Goal: Entertainment & Leisure: Consume media (video, audio)

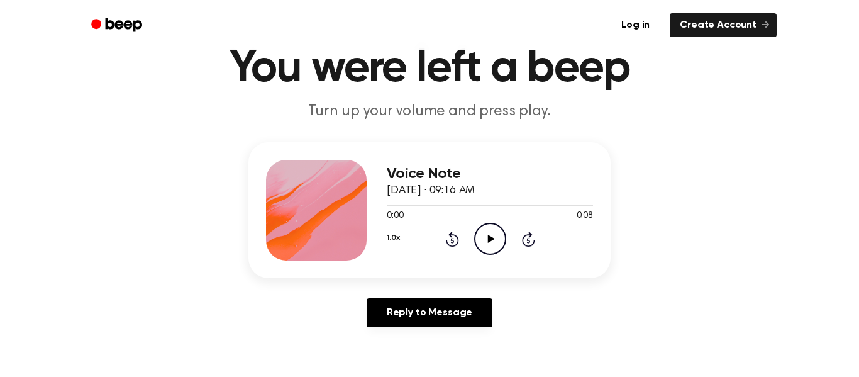
scroll to position [55, 0]
click at [494, 247] on icon "Play Audio" at bounding box center [490, 238] width 32 height 32
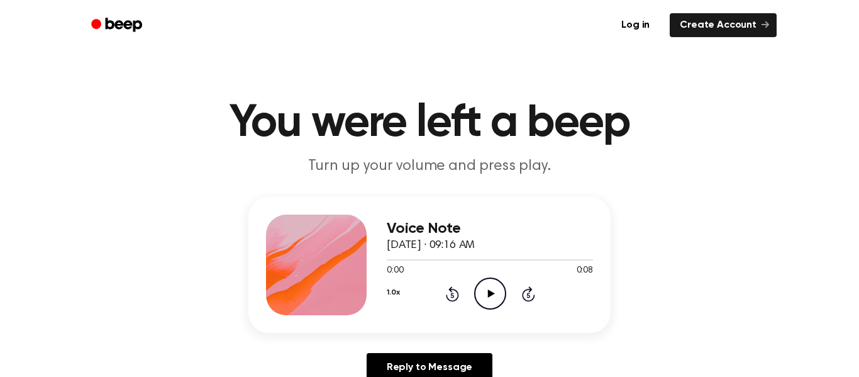
click at [484, 297] on icon "Play Audio" at bounding box center [490, 293] width 32 height 32
click at [481, 296] on icon "Play Audio" at bounding box center [490, 293] width 32 height 32
click at [491, 293] on icon at bounding box center [491, 293] width 7 height 8
click at [476, 293] on icon "Play Audio" at bounding box center [490, 293] width 32 height 32
click at [491, 291] on icon "Play Audio" at bounding box center [490, 293] width 32 height 32
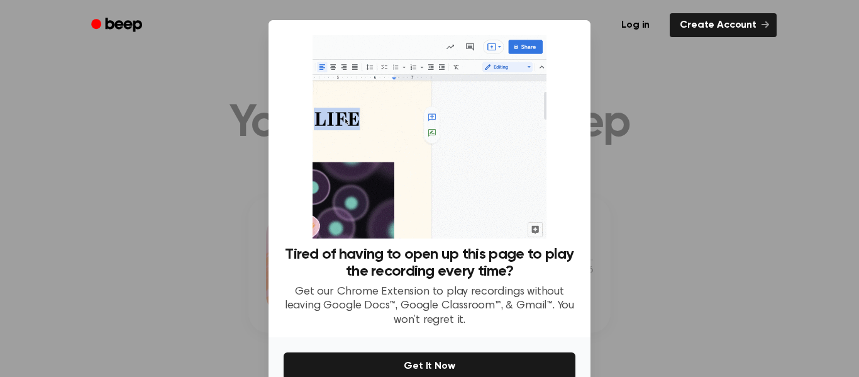
click at [722, 189] on div at bounding box center [429, 188] width 859 height 377
click at [687, 213] on div at bounding box center [429, 188] width 859 height 377
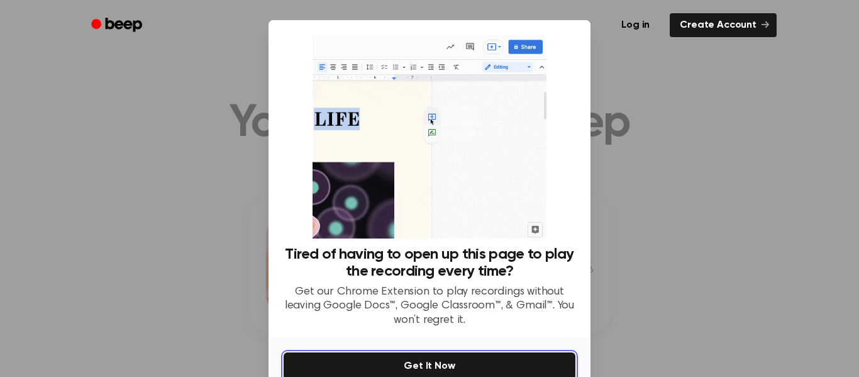
click at [500, 358] on button "Get It Now" at bounding box center [430, 366] width 292 height 28
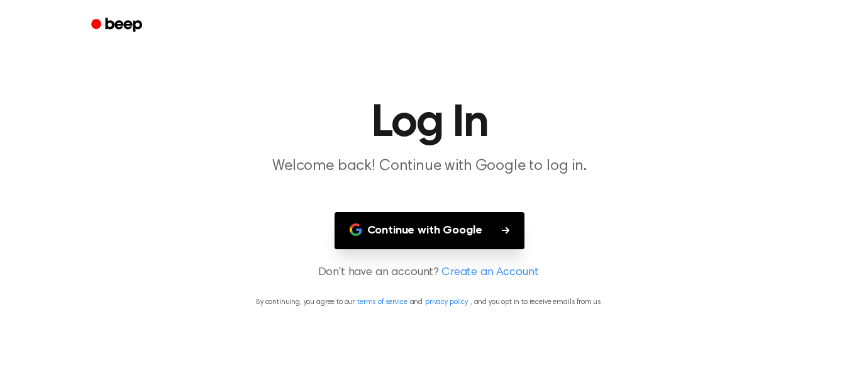
click at [443, 234] on button "Continue with Google" at bounding box center [430, 230] width 191 height 37
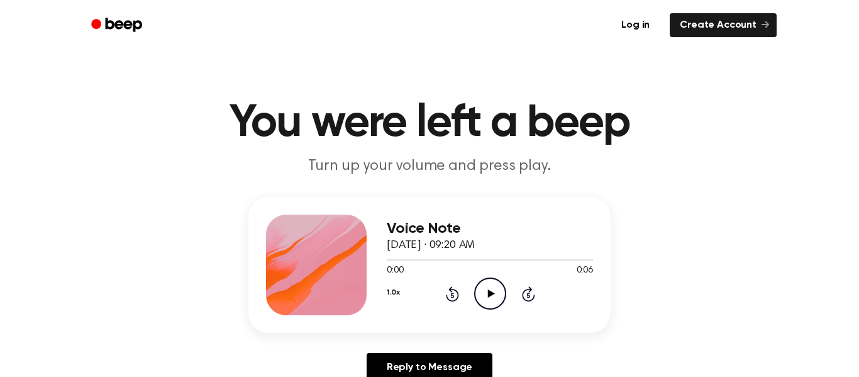
click at [484, 287] on icon "Play Audio" at bounding box center [490, 293] width 32 height 32
click at [478, 298] on icon "Play Audio" at bounding box center [490, 293] width 32 height 32
click at [495, 304] on icon "Play Audio" at bounding box center [490, 293] width 32 height 32
click at [484, 289] on icon "Play Audio" at bounding box center [490, 293] width 32 height 32
click at [493, 293] on icon at bounding box center [491, 293] width 7 height 8
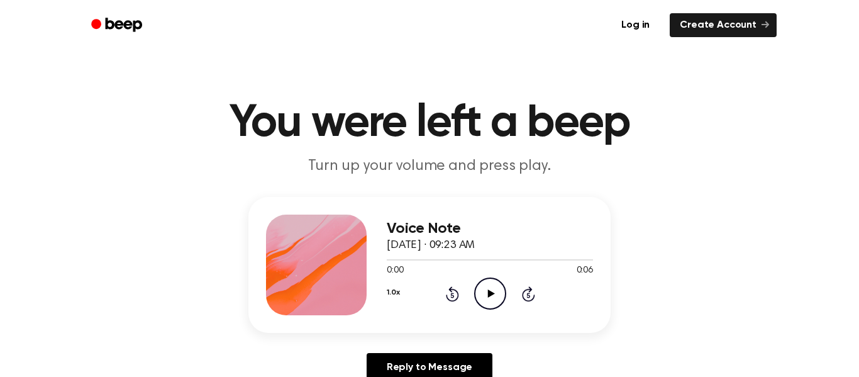
click at [493, 298] on icon "Play Audio" at bounding box center [490, 293] width 32 height 32
click at [496, 285] on icon "Play Audio" at bounding box center [490, 293] width 32 height 32
click at [491, 293] on icon at bounding box center [491, 293] width 7 height 8
click at [484, 286] on icon "Play Audio" at bounding box center [490, 293] width 32 height 32
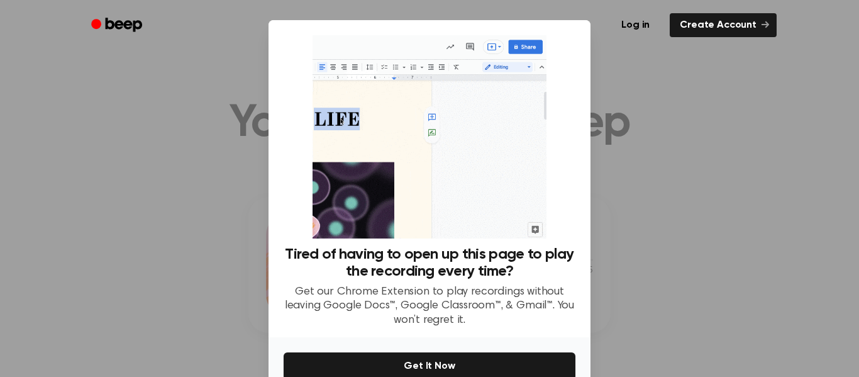
click at [655, 313] on div at bounding box center [429, 188] width 859 height 377
click at [547, 16] on ul "Log in Create Account" at bounding box center [470, 25] width 613 height 29
click at [633, 186] on div at bounding box center [429, 188] width 859 height 377
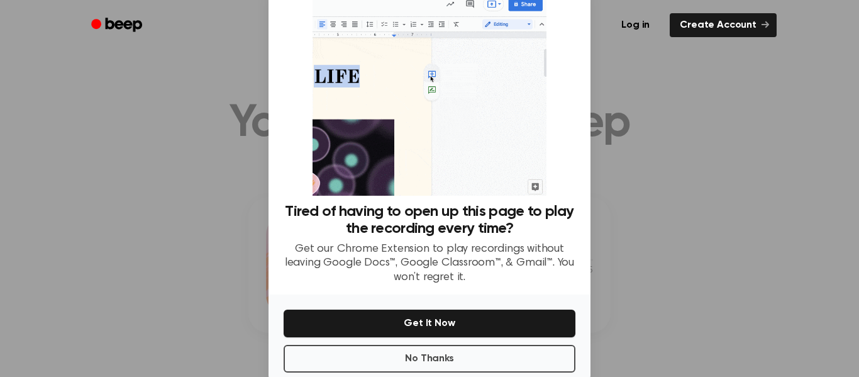
scroll to position [45, 0]
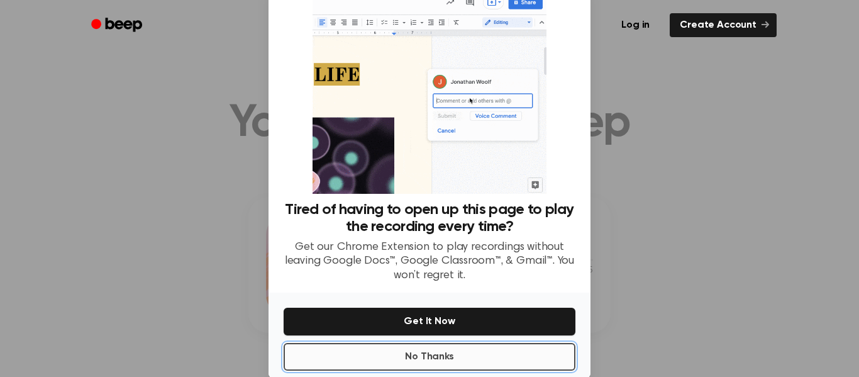
click at [434, 359] on button "No Thanks" at bounding box center [430, 357] width 292 height 28
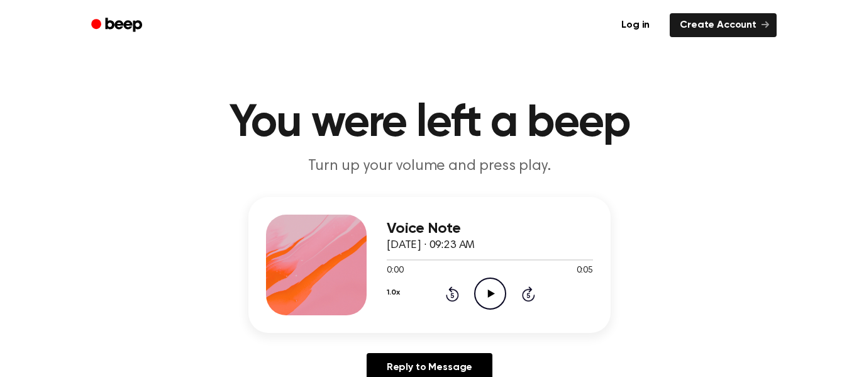
click at [483, 295] on icon "Play Audio" at bounding box center [490, 293] width 32 height 32
